Goal: Information Seeking & Learning: Learn about a topic

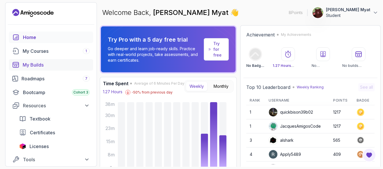
click at [46, 64] on div "My Builds" at bounding box center [56, 64] width 67 height 7
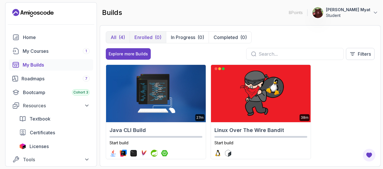
click at [153, 40] on button "Enrolled (0)" at bounding box center [148, 37] width 36 height 11
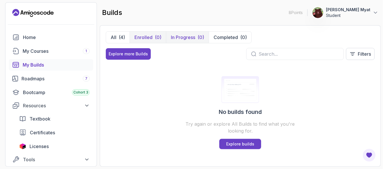
click at [176, 38] on p "In Progress" at bounding box center [183, 37] width 24 height 7
click at [176, 39] on p "In Progress" at bounding box center [183, 37] width 24 height 7
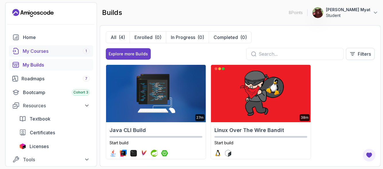
click at [30, 51] on div "My Courses 1" at bounding box center [56, 51] width 67 height 7
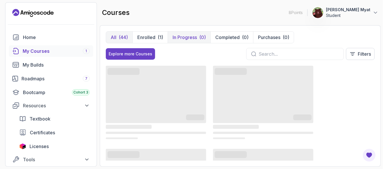
click at [180, 37] on p "In Progress" at bounding box center [185, 37] width 24 height 7
click at [140, 35] on p "Enrolled" at bounding box center [146, 37] width 18 height 7
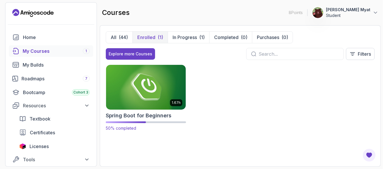
click at [142, 94] on img at bounding box center [146, 87] width 84 height 47
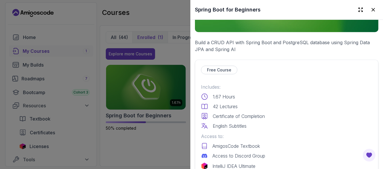
scroll to position [172, 0]
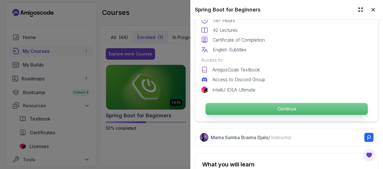
click at [228, 106] on p "Continue" at bounding box center [286, 109] width 162 height 12
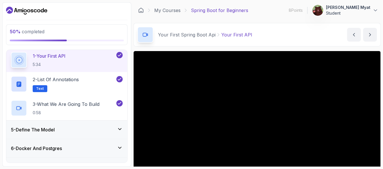
scroll to position [115, 0]
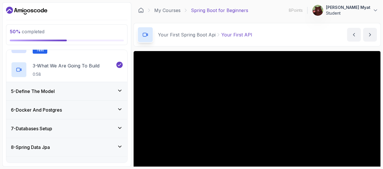
click at [79, 111] on div "6 - Docker And Postgres" at bounding box center [67, 109] width 112 height 7
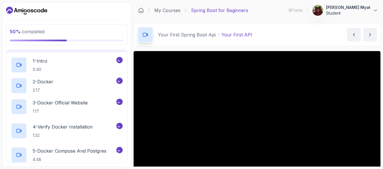
scroll to position [109, 0]
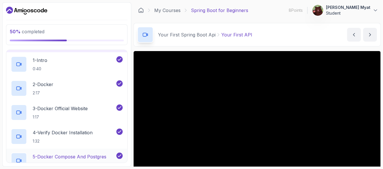
click at [86, 160] on h2 "5 - Docker Compose And Postgres 4:48" at bounding box center [70, 160] width 74 height 15
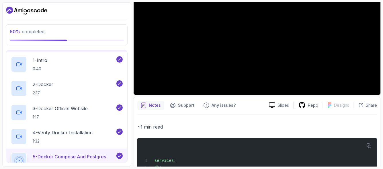
scroll to position [76, 0]
